Goal: Transaction & Acquisition: Purchase product/service

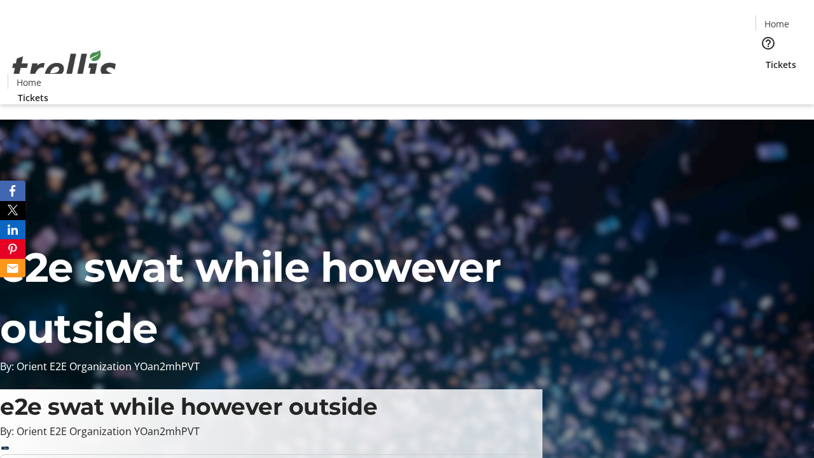
click at [766, 58] on span "Tickets" at bounding box center [781, 64] width 31 height 13
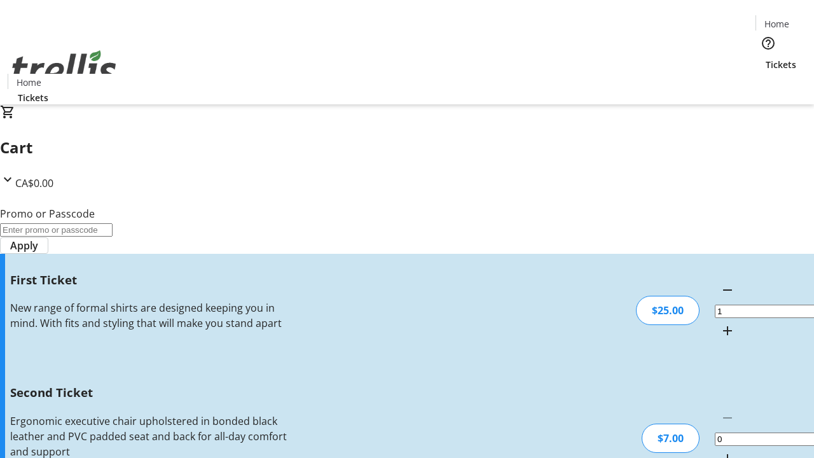
click at [720, 451] on mat-icon "Increment by one" at bounding box center [727, 458] width 15 height 15
type input "2"
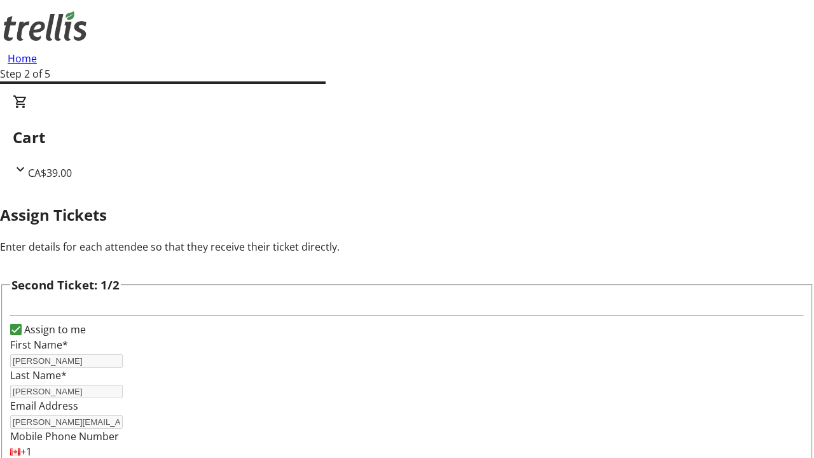
type input "[PERSON_NAME]"
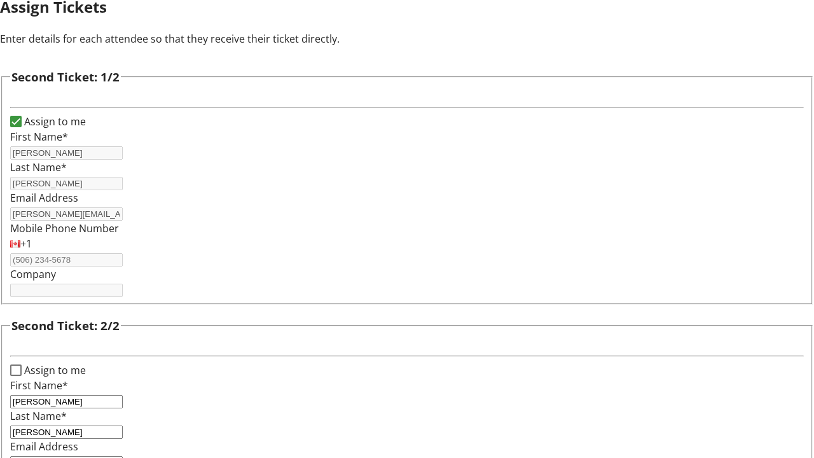
type input "[EMAIL_ADDRESS][DOMAIN_NAME]"
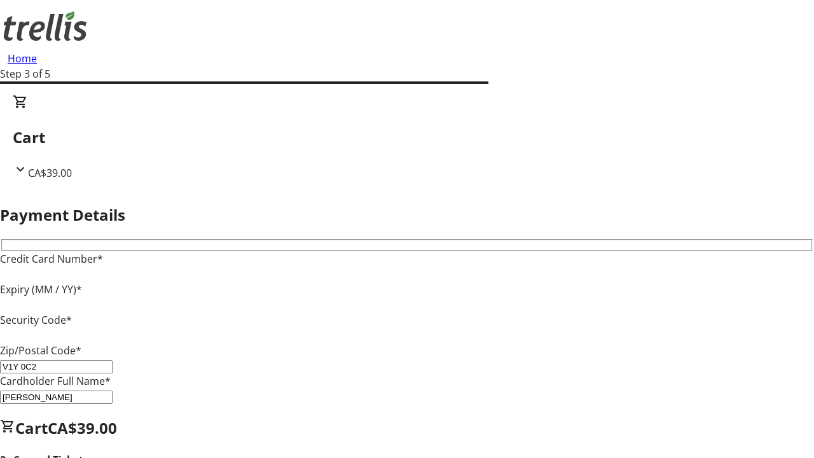
type input "V1Y 0C2"
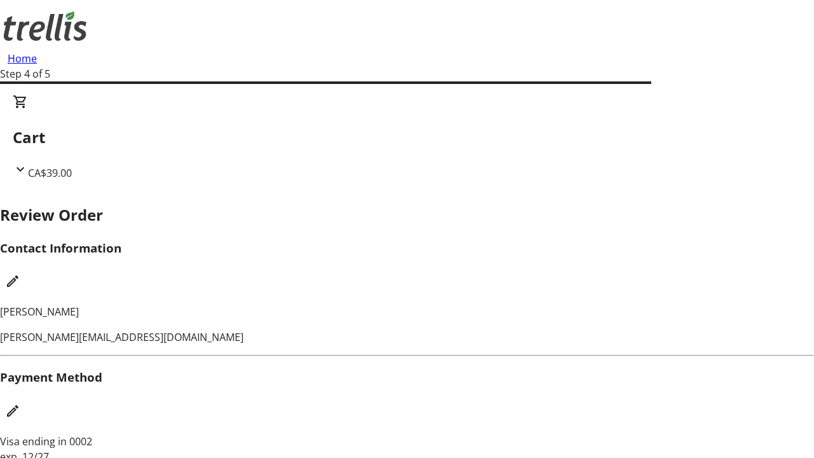
click at [20, 274] on mat-icon "Edit Contact Information" at bounding box center [12, 281] width 15 height 15
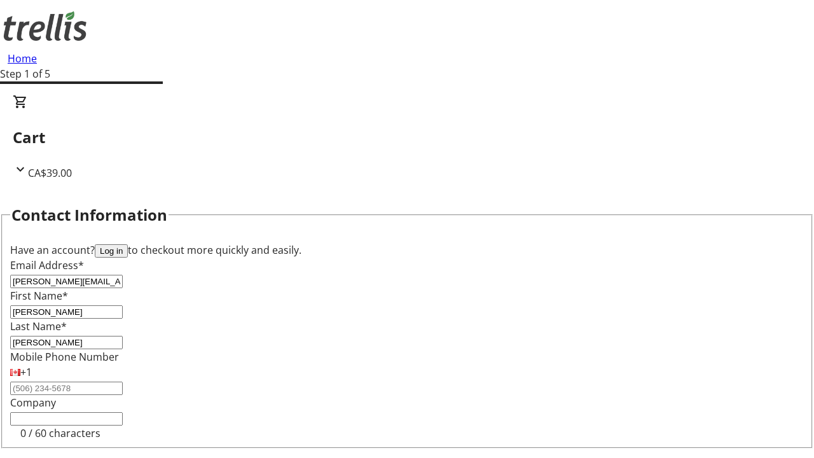
type input "[PERSON_NAME]"
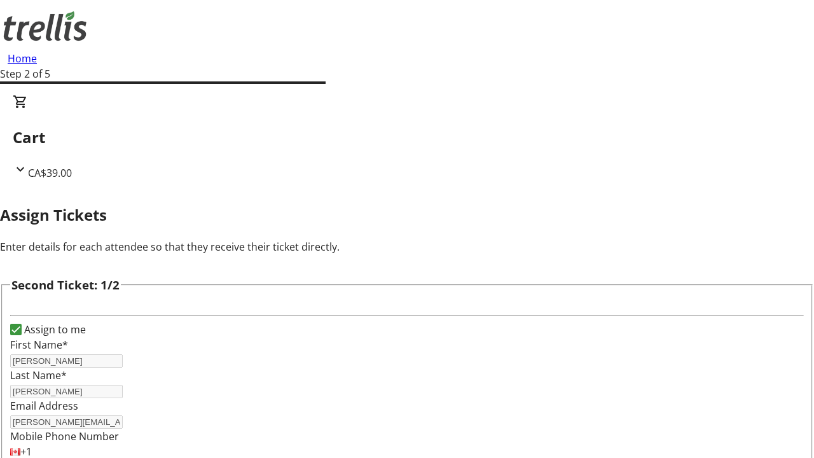
type input "Name"
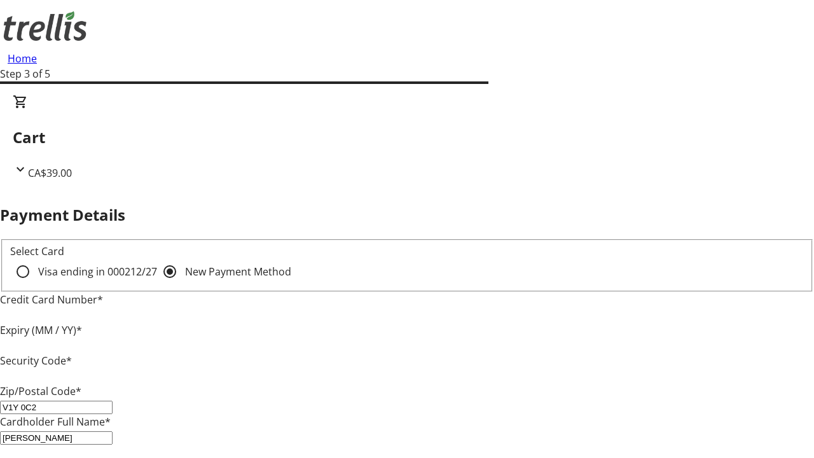
type input "V1Y 0C2"
